Goal: Task Accomplishment & Management: Complete application form

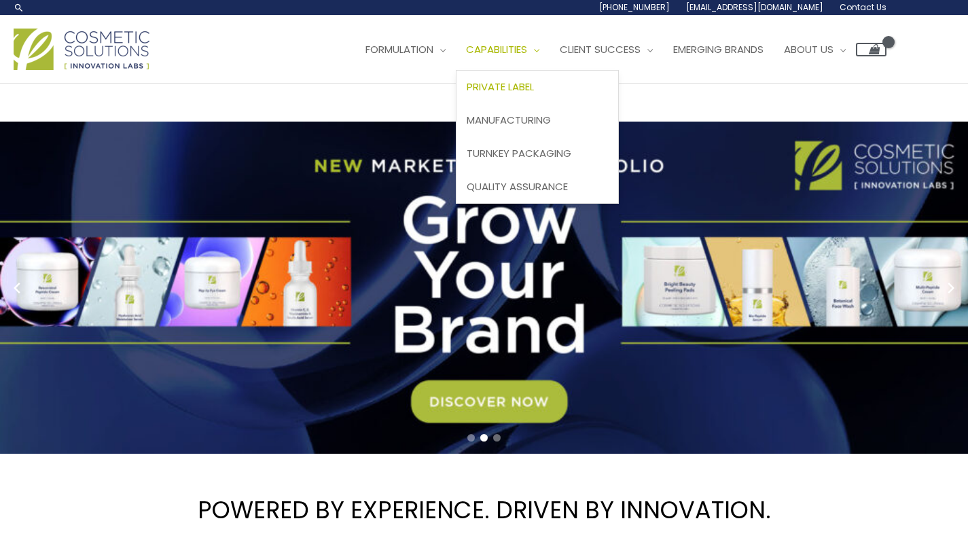
click at [561, 97] on link "Private Label" at bounding box center [538, 87] width 162 height 33
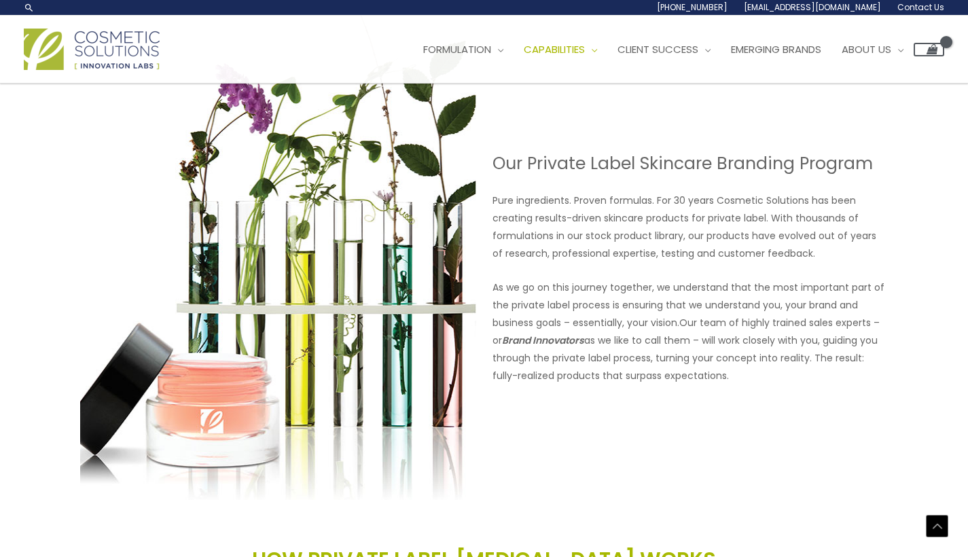
scroll to position [1043, 0]
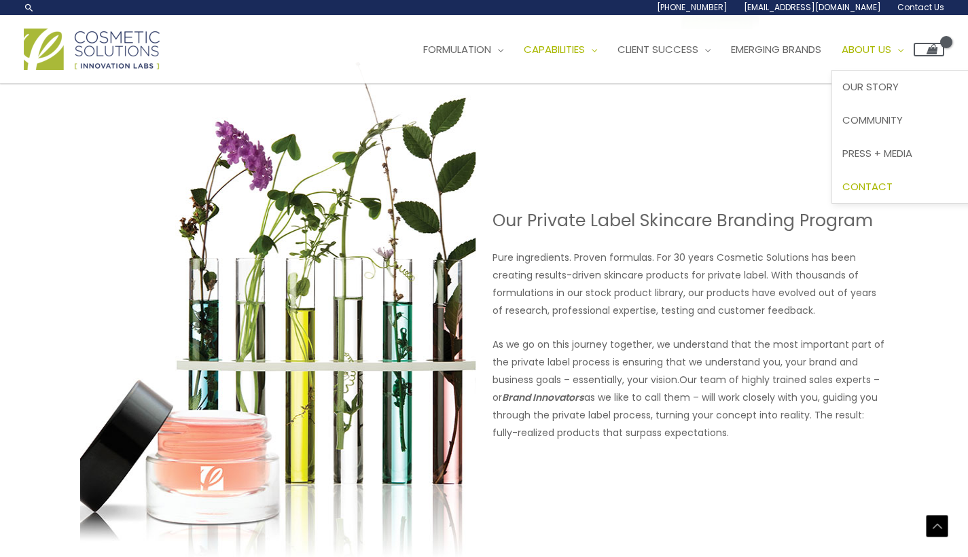
click at [893, 179] on span "Contact" at bounding box center [868, 186] width 50 height 14
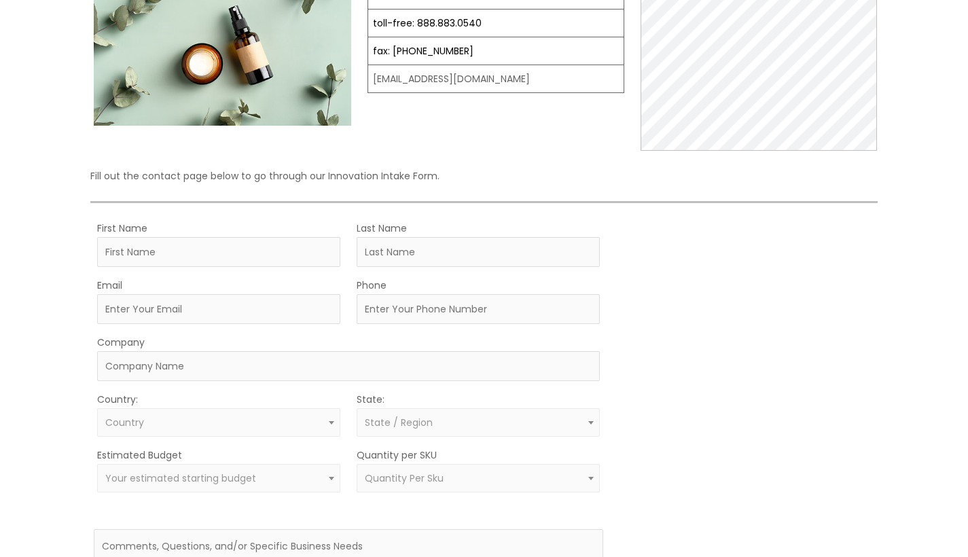
scroll to position [240, 0]
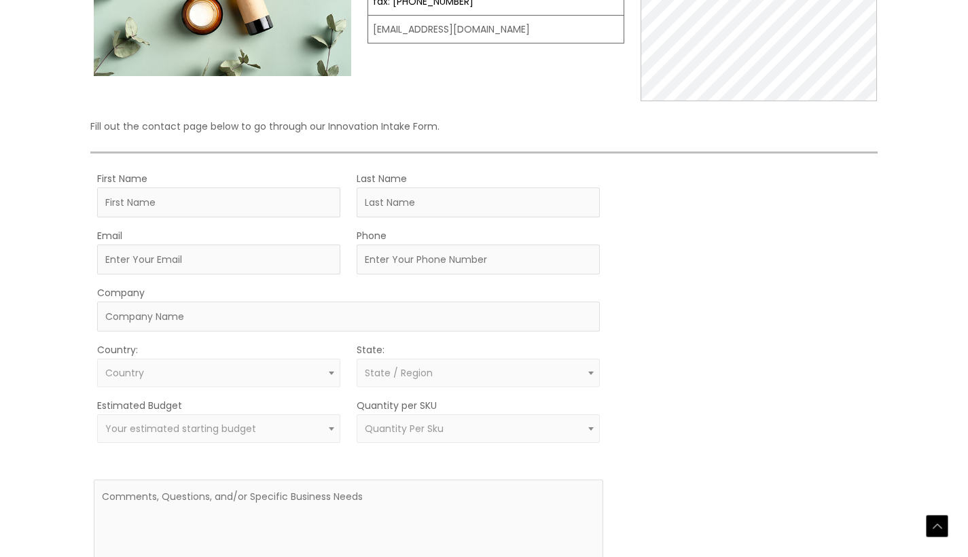
click at [175, 218] on form "First Name Last Name Email Phone Company Country: Select country United States …" at bounding box center [349, 396] width 510 height 452
type input "rolène"
type input "mbougoum"
type input "mb.luxuryh&gmail.com"
type input "0650738230"
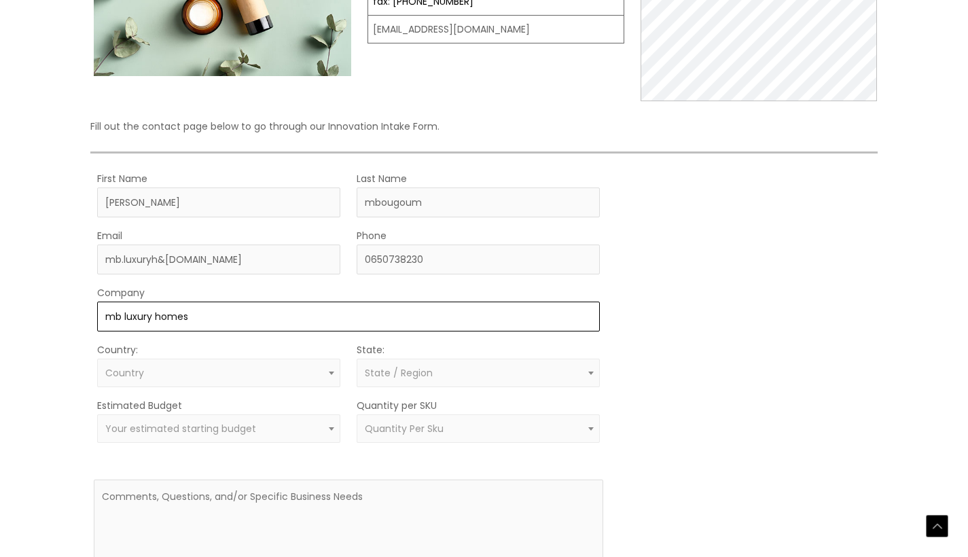
type input "mb luxury homes"
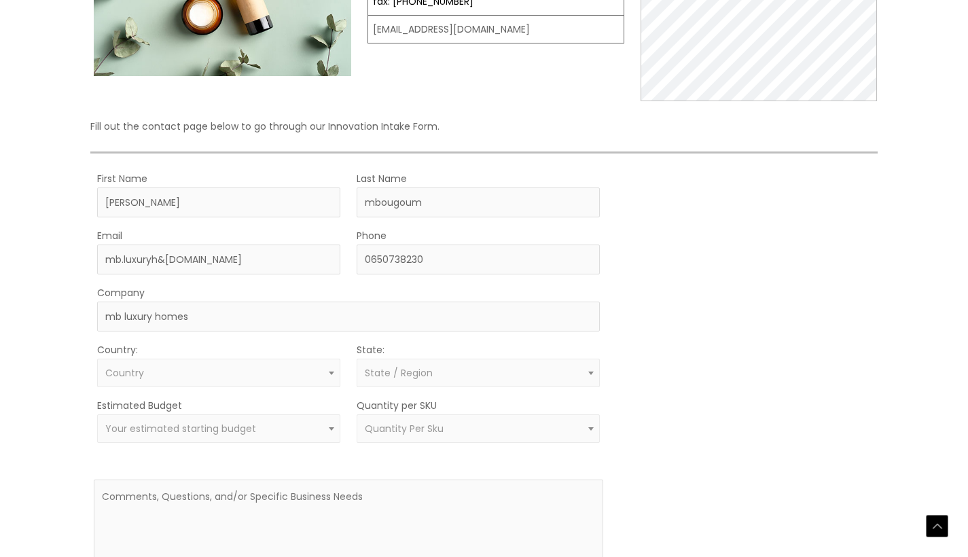
click at [143, 372] on span "Country" at bounding box center [219, 373] width 228 height 13
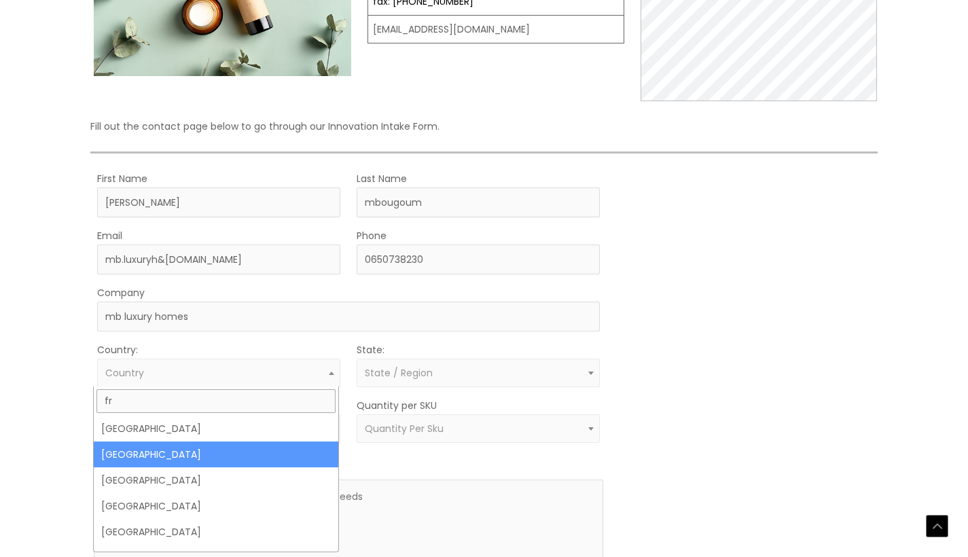
type input "fr"
select select "France"
select select
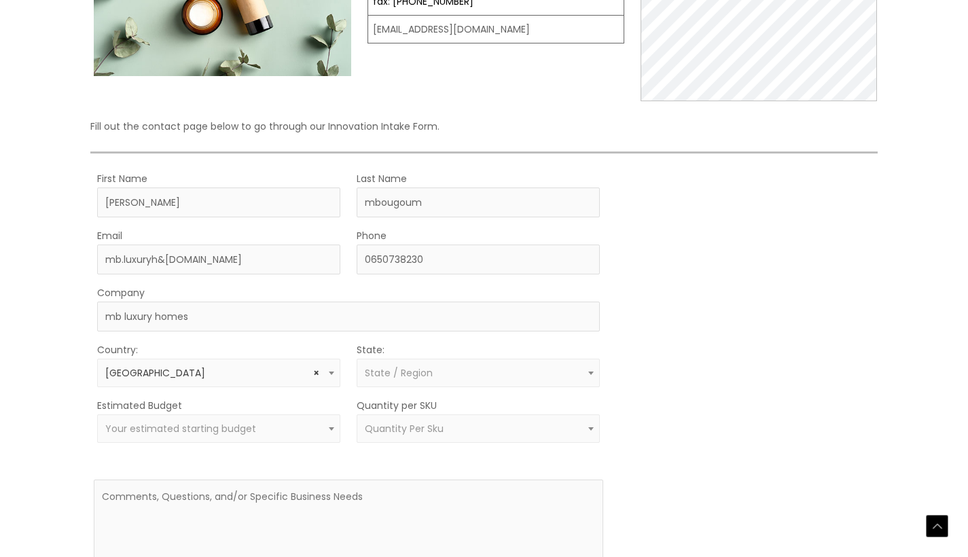
click at [386, 376] on span "State / Region" at bounding box center [399, 373] width 68 height 14
type input "i"
type input "v"
click at [321, 436] on span "Your estimated starting budget" at bounding box center [218, 429] width 243 height 29
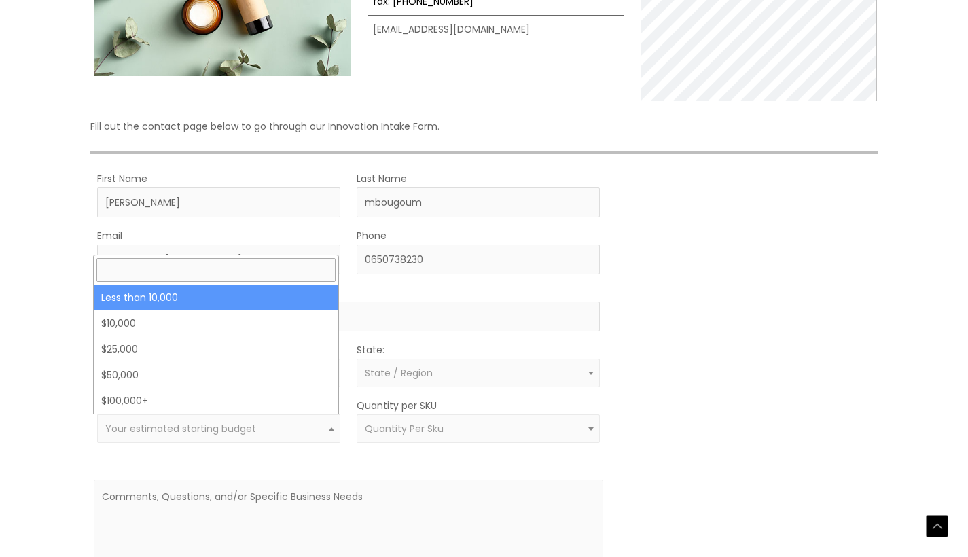
select select "-10000"
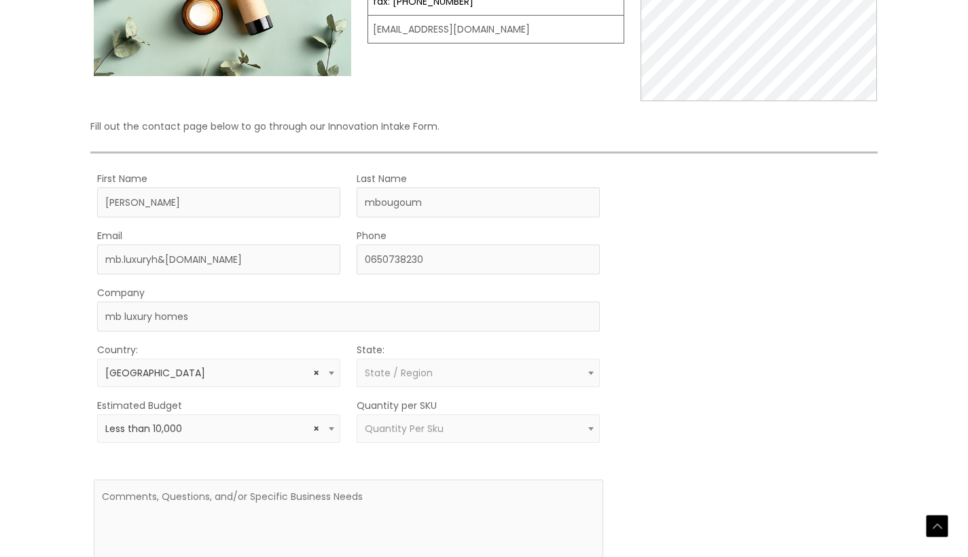
click at [431, 425] on span "Quantity Per Sku" at bounding box center [404, 429] width 79 height 14
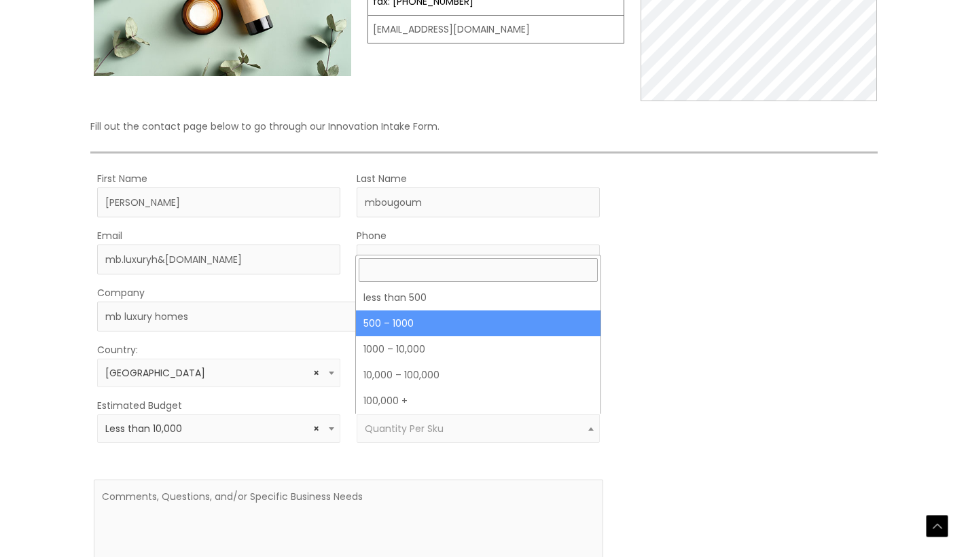
select select "8"
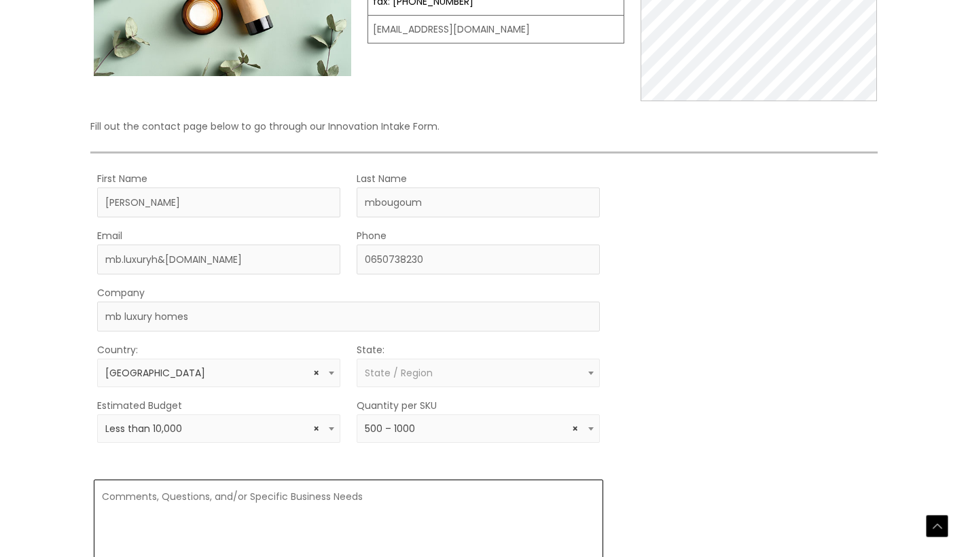
click at [333, 481] on textarea at bounding box center [349, 532] width 510 height 104
click at [444, 528] on textarea at bounding box center [349, 532] width 510 height 104
paste textarea "Bonjour, Je suis fondatrice de MB Luxury Homes, une conciergerie haut de gamme …"
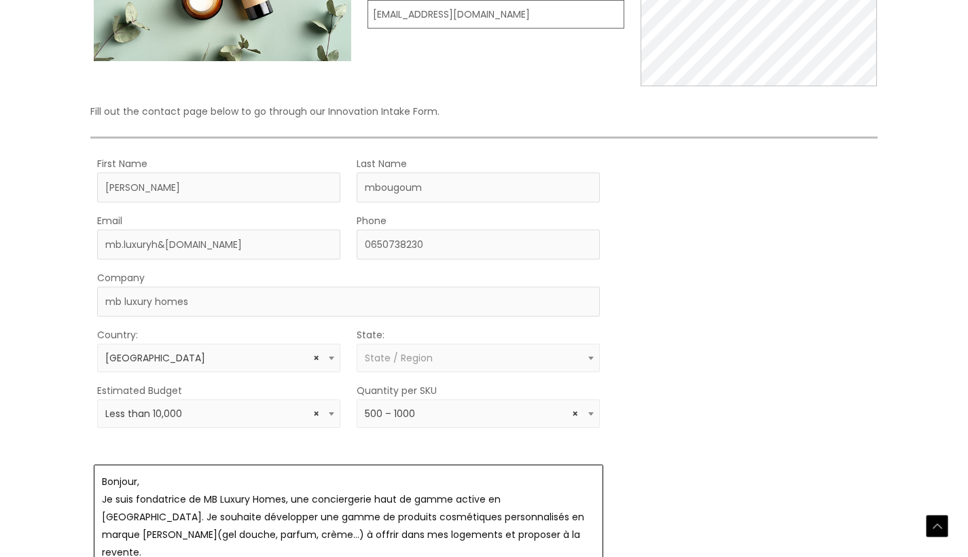
scroll to position [124, 0]
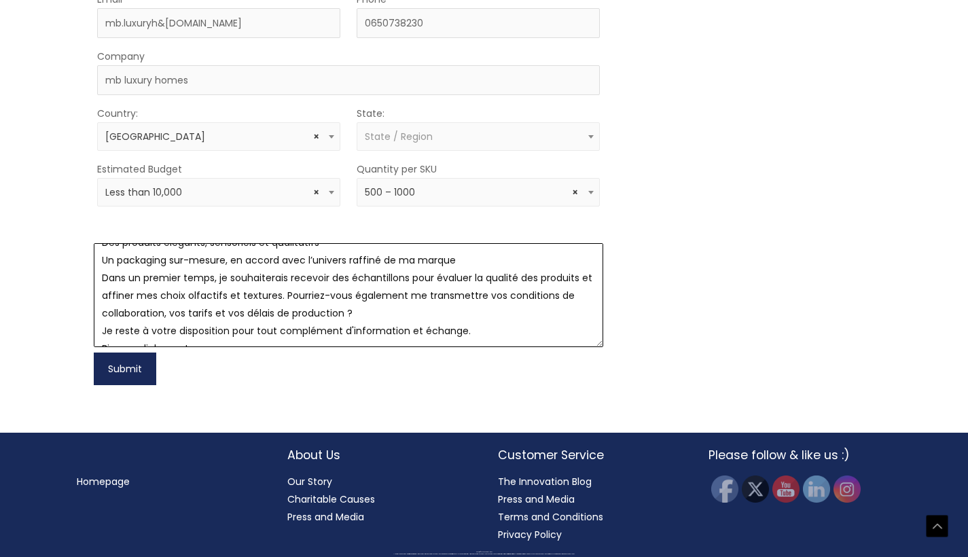
type textarea "Bonjour, Je suis fondatrice de MB Luxury Homes, une conciergerie haut de gamme …"
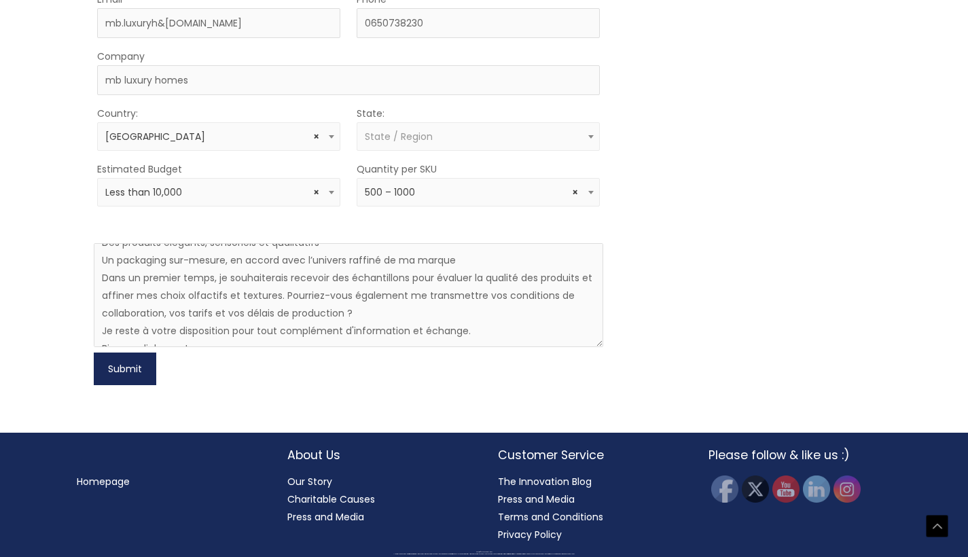
click at [128, 353] on button "Submit" at bounding box center [125, 369] width 63 height 33
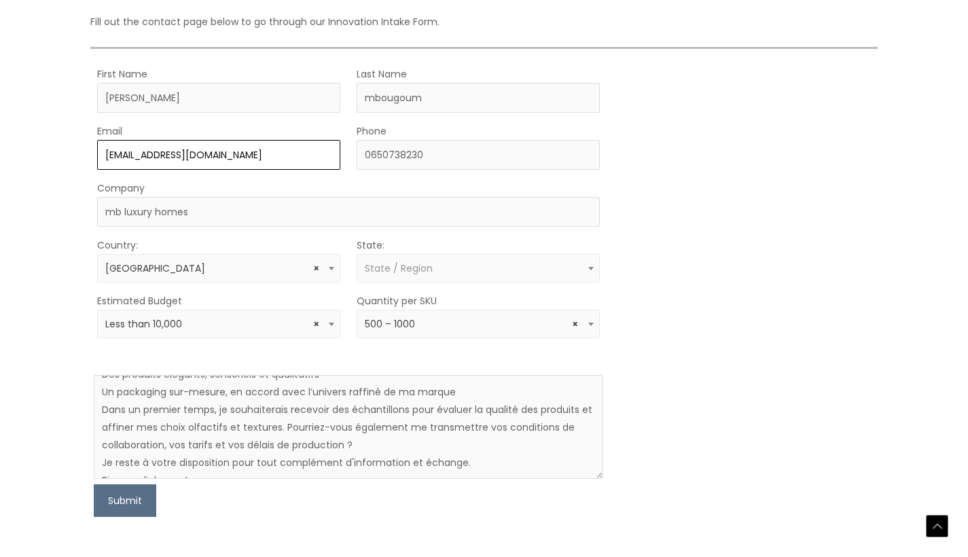
scroll to position [408, 0]
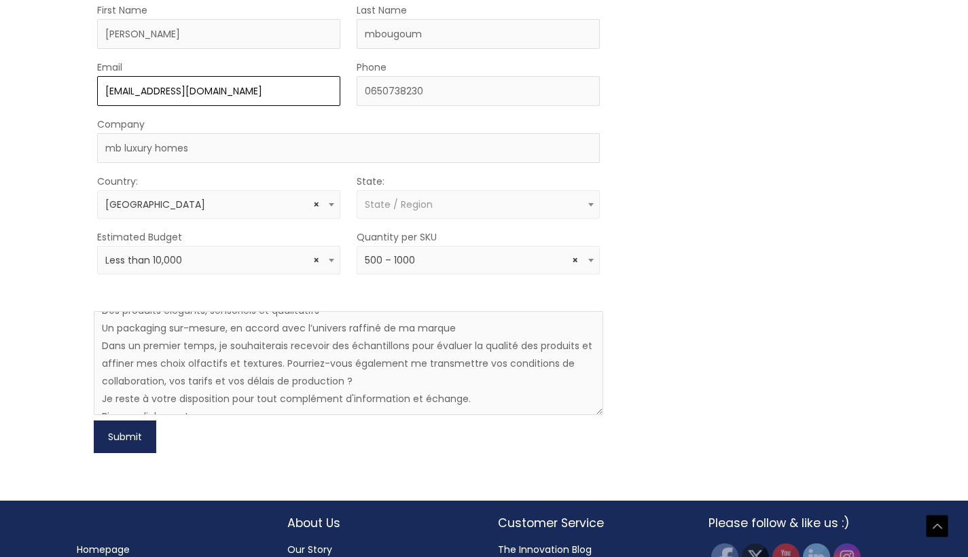
type input "mb.luxuryh@gmail.com"
click at [139, 429] on button "Submit" at bounding box center [125, 437] width 63 height 33
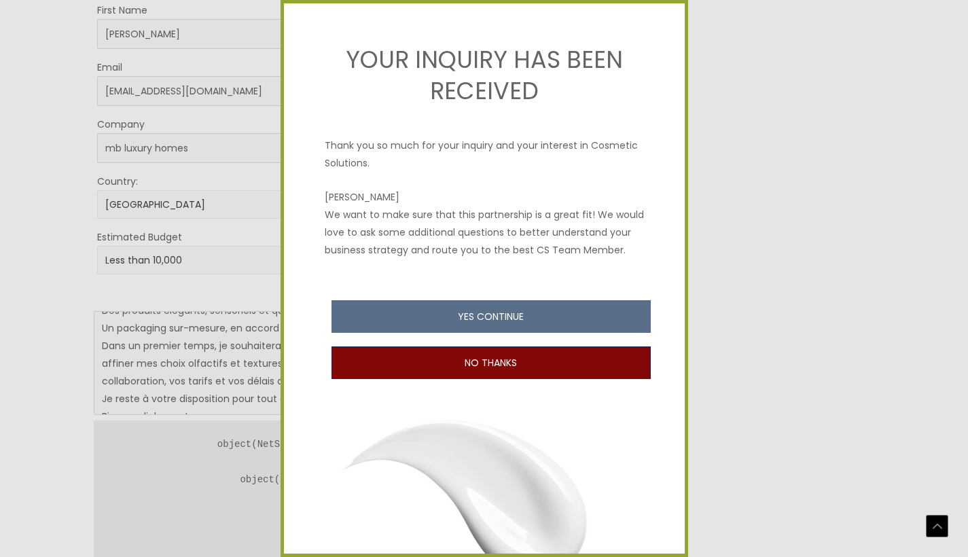
click at [521, 379] on button "NO THANKS" at bounding box center [491, 363] width 319 height 33
